Goal: Transaction & Acquisition: Subscribe to service/newsletter

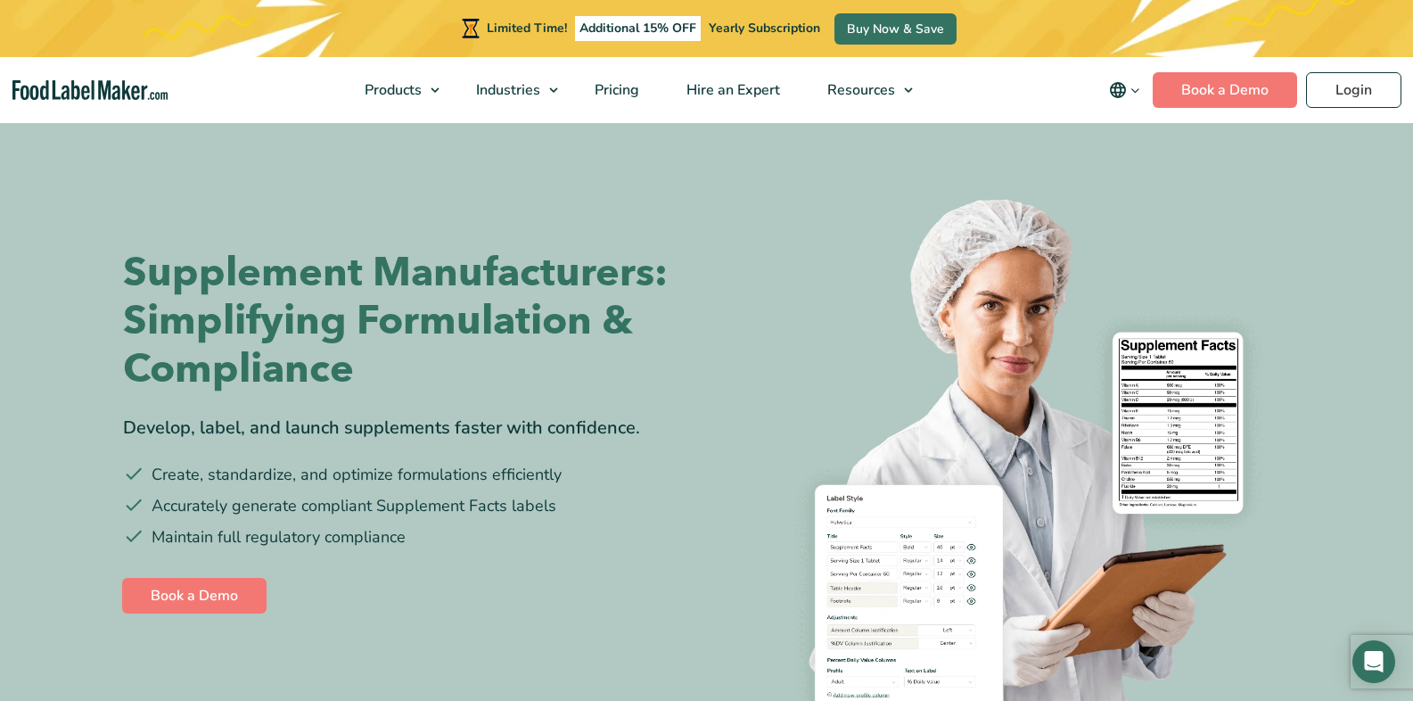
click at [1145, 403] on img at bounding box center [1005, 459] width 570 height 570
click at [479, 323] on h1 "Supplement Manufacturers: Simplifying Formulation & Compliance" at bounding box center [408, 321] width 570 height 144
click at [220, 76] on nav "Products Food Nutrition Labelling Supplements Formulation & Labelling Industrie…" at bounding box center [706, 90] width 1413 height 66
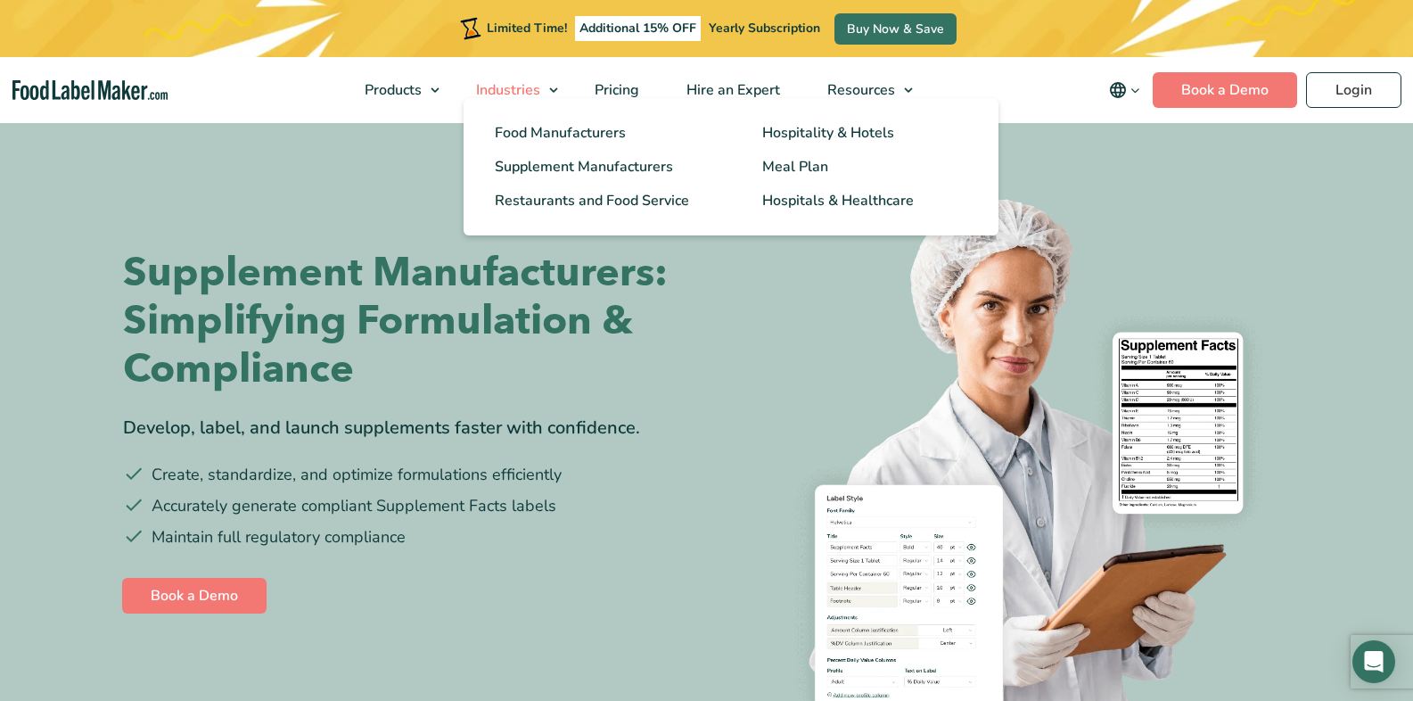
click at [485, 75] on link "Industries" at bounding box center [510, 90] width 114 height 66
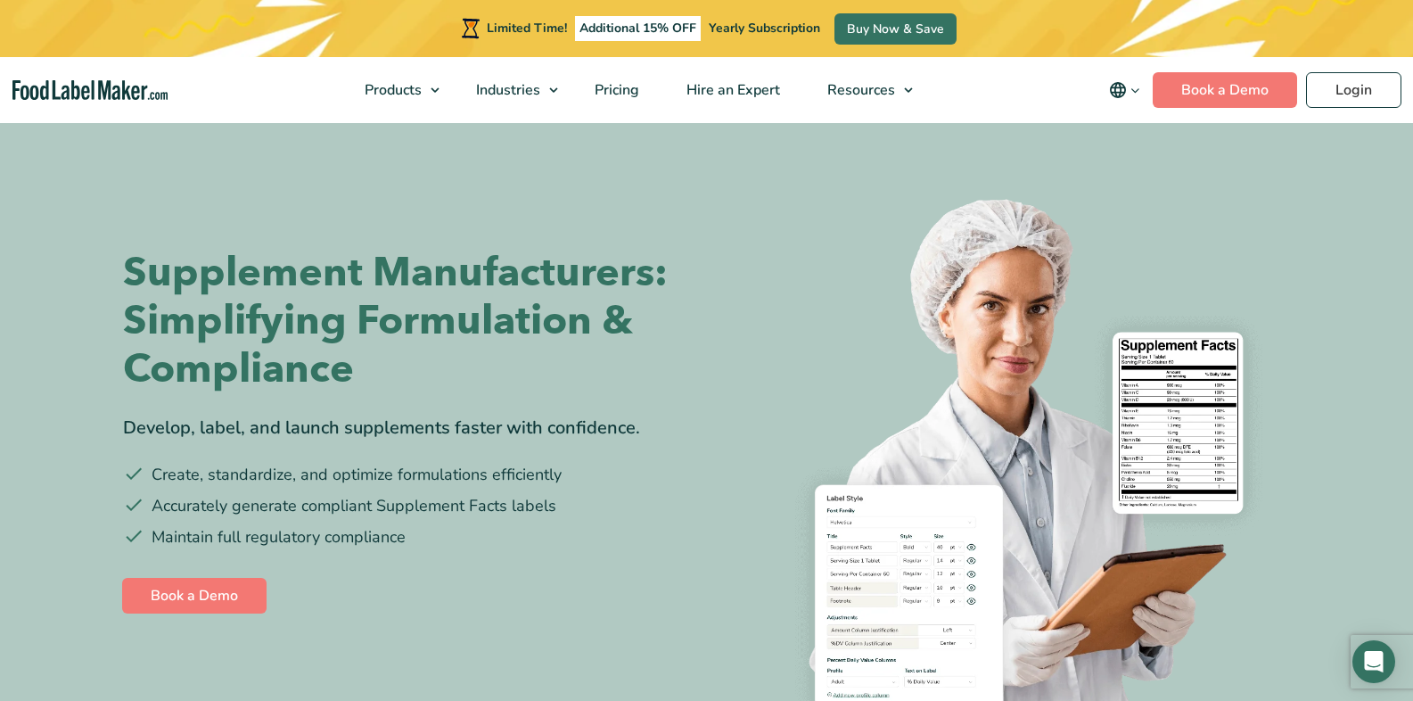
click at [593, 168] on div "Supplement Manufacturers: Simplifying Formulation & Compliance Develop, label, …" at bounding box center [707, 432] width 1168 height 624
click at [571, 118] on link "Pricing" at bounding box center [614, 90] width 87 height 66
